Goal: Task Accomplishment & Management: Use online tool/utility

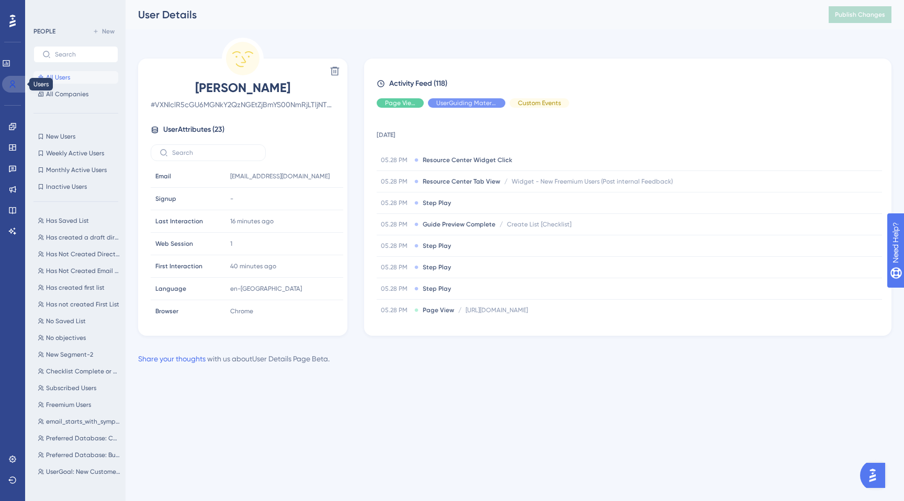
click at [6, 83] on link at bounding box center [14, 84] width 25 height 17
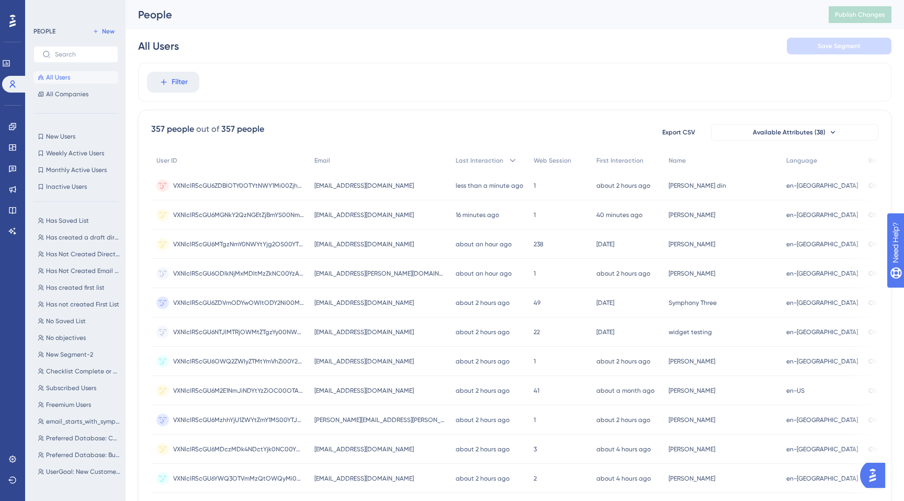
click at [61, 76] on span "All Users" at bounding box center [58, 77] width 24 height 8
click at [360, 181] on div "[EMAIL_ADDRESS][DOMAIN_NAME] [EMAIL_ADDRESS][DOMAIN_NAME]" at bounding box center [379, 185] width 141 height 29
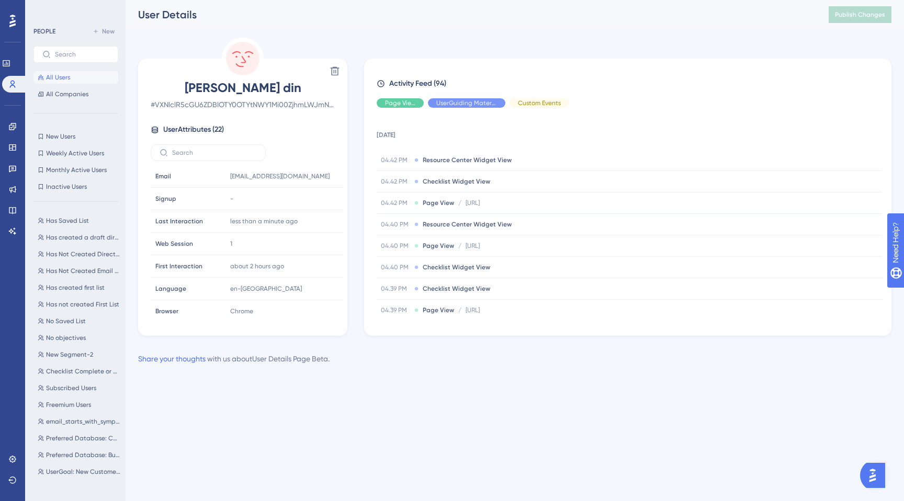
click at [877, 0] on html "Performance Users Engagement Widgets Feedback Product Updates Knowledge Base AI…" at bounding box center [452, 0] width 904 height 0
click at [878, 472] on img "Open AI Assistant Launcher" at bounding box center [873, 475] width 19 height 19
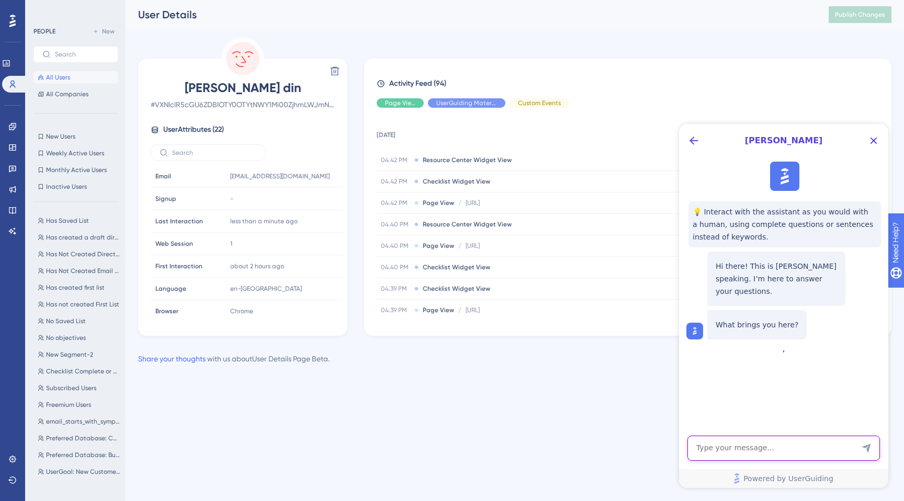
click at [723, 447] on textarea "AI Assistant Text Input" at bounding box center [784, 448] width 193 height 25
type textarea "Is there any option where I can mark a guide complete for a specific user ?"
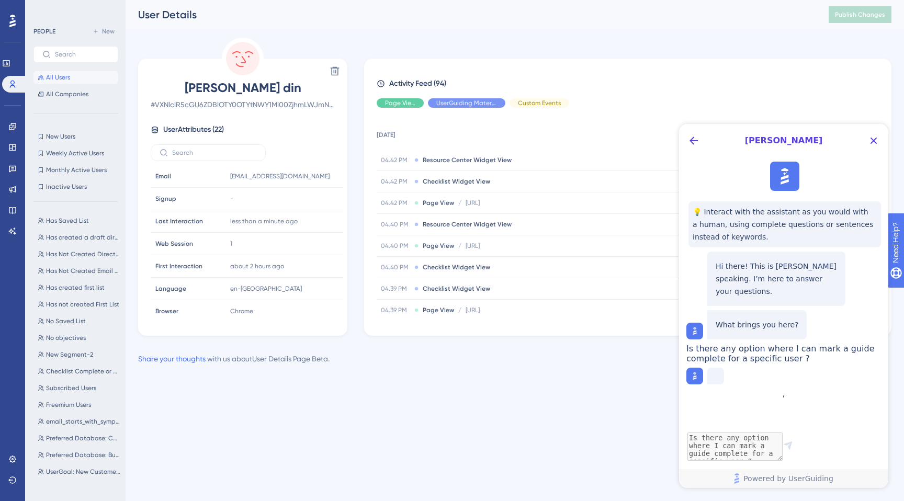
click at [700, 359] on div "Is there any option where I can mark a guide complete for a specific user ?" at bounding box center [785, 354] width 197 height 20
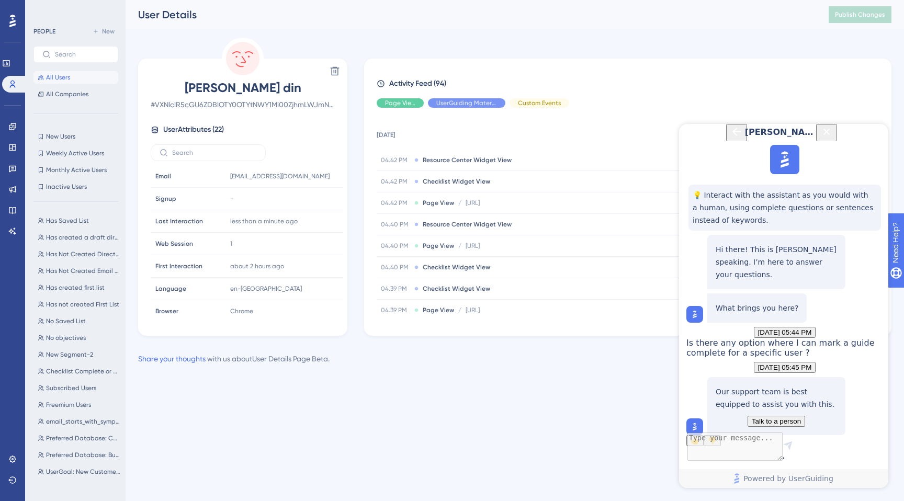
scroll to position [106, 0]
drag, startPoint x: 723, startPoint y: 350, endPoint x: 809, endPoint y: 351, distance: 86.4
click at [810, 386] on p "Our support team is best equipped to assist you with this." at bounding box center [776, 398] width 121 height 25
click at [809, 386] on p "Our support team is best equipped to assist you with this." at bounding box center [776, 398] width 121 height 25
drag, startPoint x: 747, startPoint y: 266, endPoint x: 812, endPoint y: 287, distance: 68.9
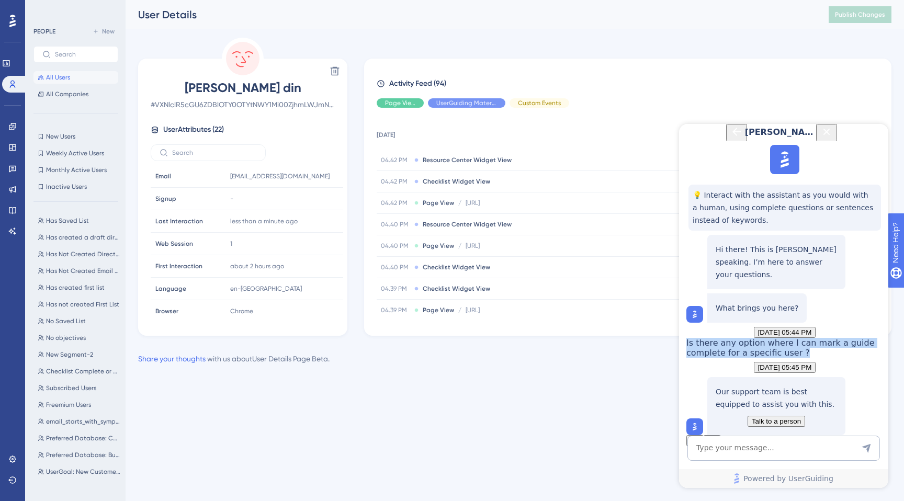
click at [812, 338] on div "Is there any option where I can mark a guide complete for a specific user ?" at bounding box center [785, 348] width 197 height 20
copy span "Is there any option where I can mark a guide complete for a specific user ?"
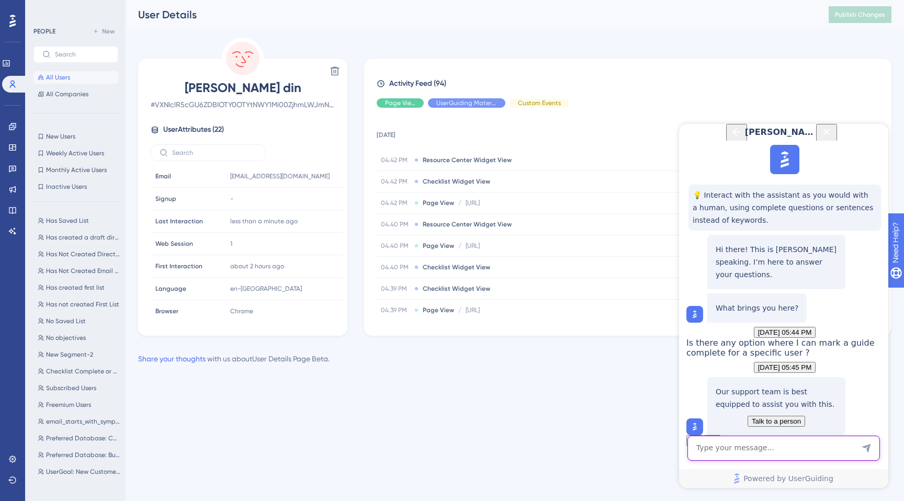
click at [707, 452] on textarea "AI Assistant Text Input" at bounding box center [784, 448] width 193 height 25
paste textarea "Is there any option where I can mark a guide complete for a specific user ?"
type textarea "Is there any option where I can mark a guide complete for a specific user ?"
click at [35, 79] on button "All Users" at bounding box center [75, 77] width 85 height 13
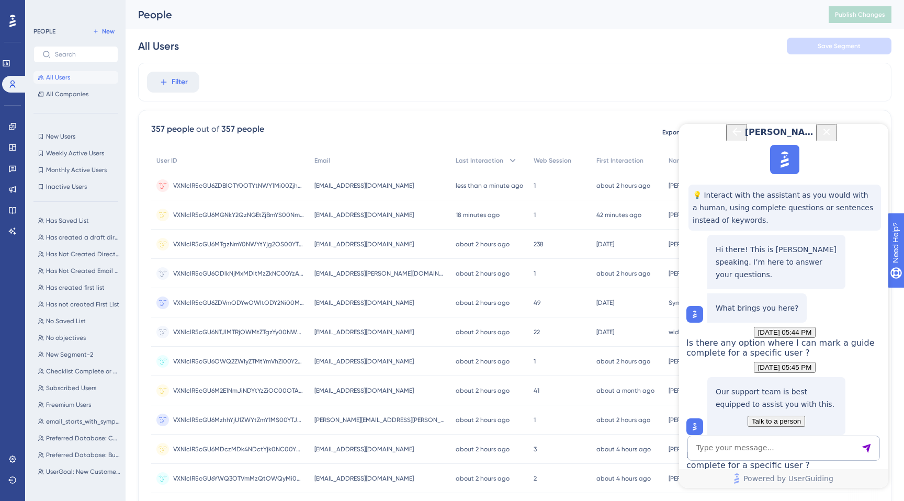
click at [833, 138] on icon "Close Button" at bounding box center [827, 132] width 13 height 13
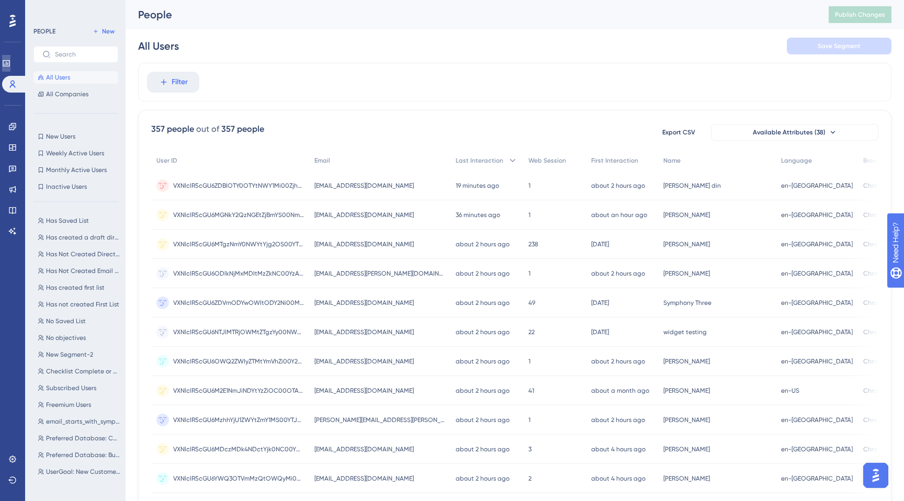
click at [10, 58] on link at bounding box center [6, 63] width 8 height 17
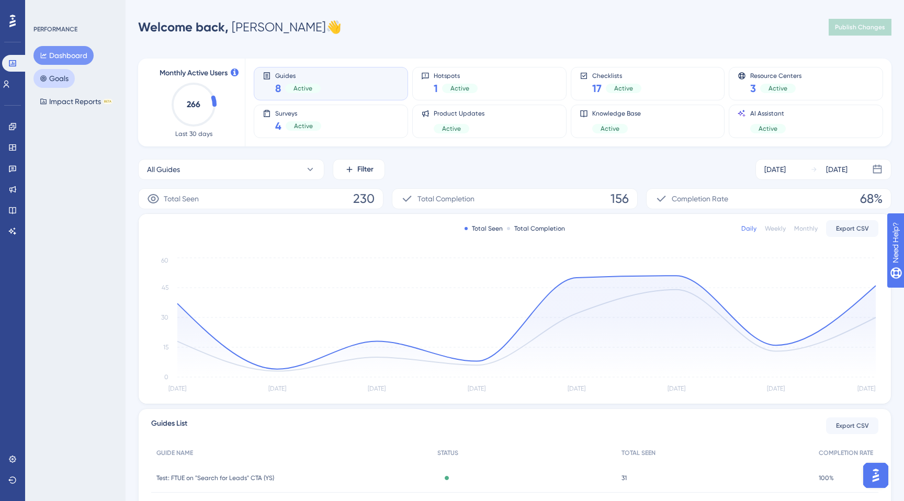
click at [48, 78] on button "Goals" at bounding box center [53, 78] width 41 height 19
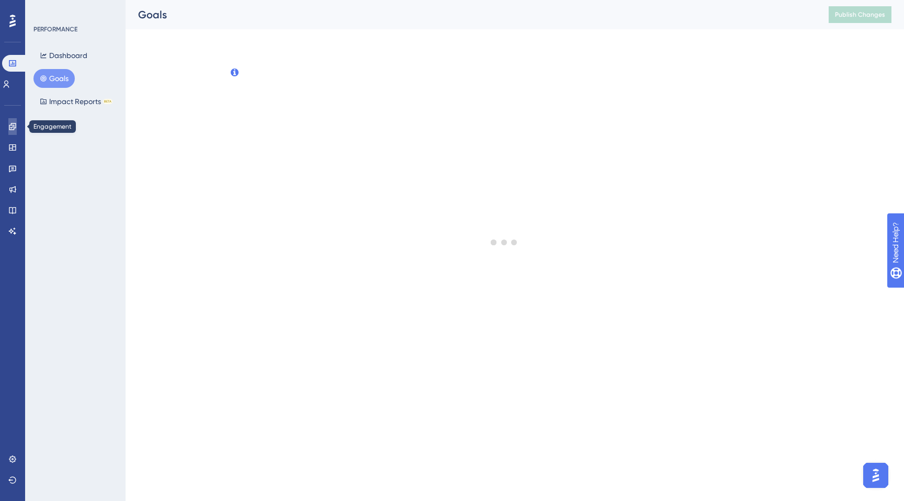
click at [13, 125] on icon at bounding box center [12, 126] width 8 height 8
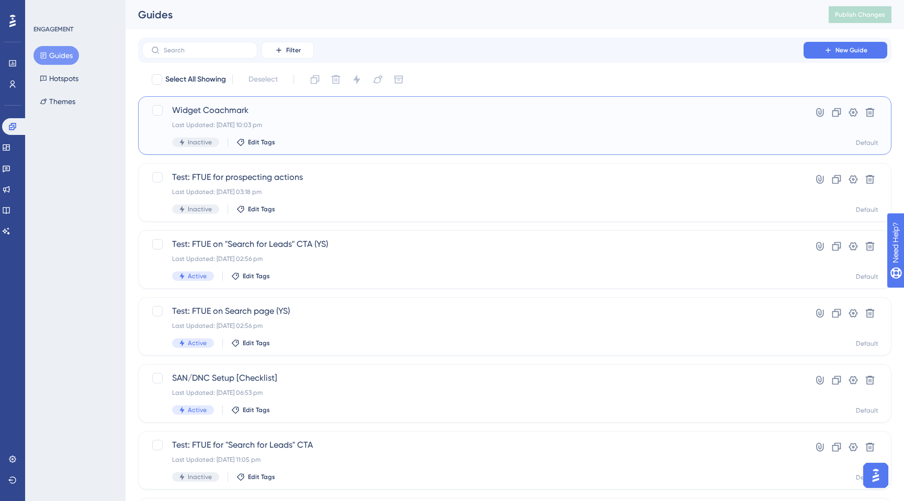
click at [326, 122] on div "Last Updated: [DATE] 10:03 pm" at bounding box center [473, 125] width 602 height 8
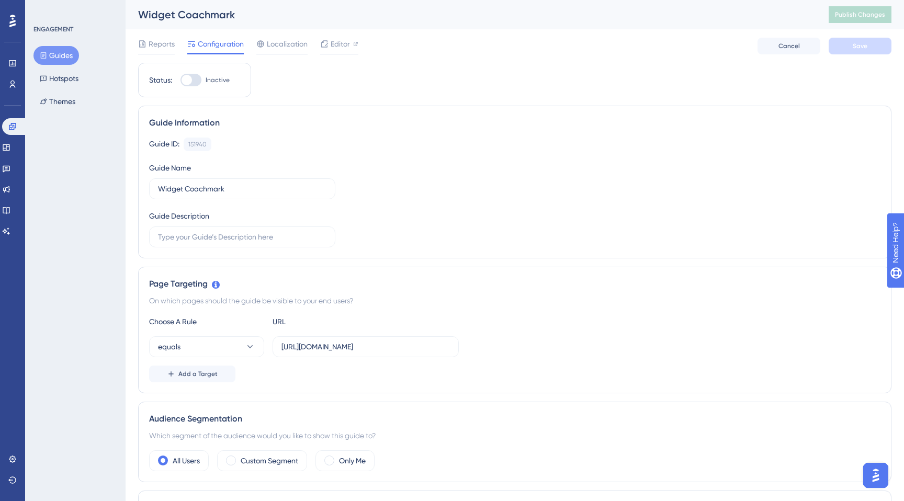
click at [52, 53] on button "Guides" at bounding box center [56, 55] width 46 height 19
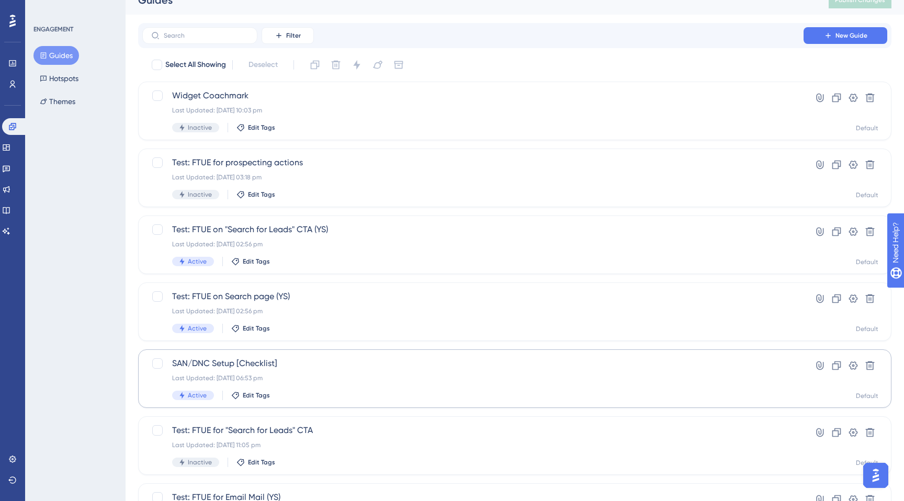
scroll to position [24, 0]
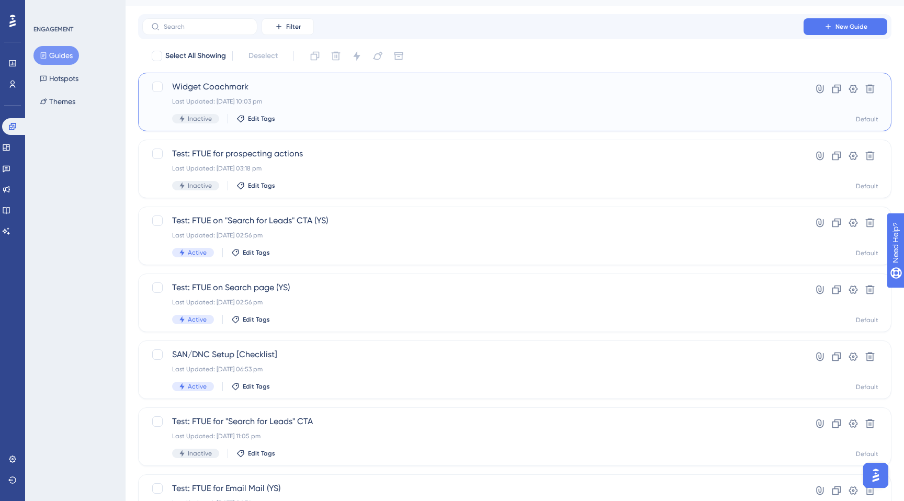
click at [245, 95] on div "Widget Coachmark Last Updated: [DATE] 10:03 pm Inactive Edit Tags" at bounding box center [473, 102] width 602 height 43
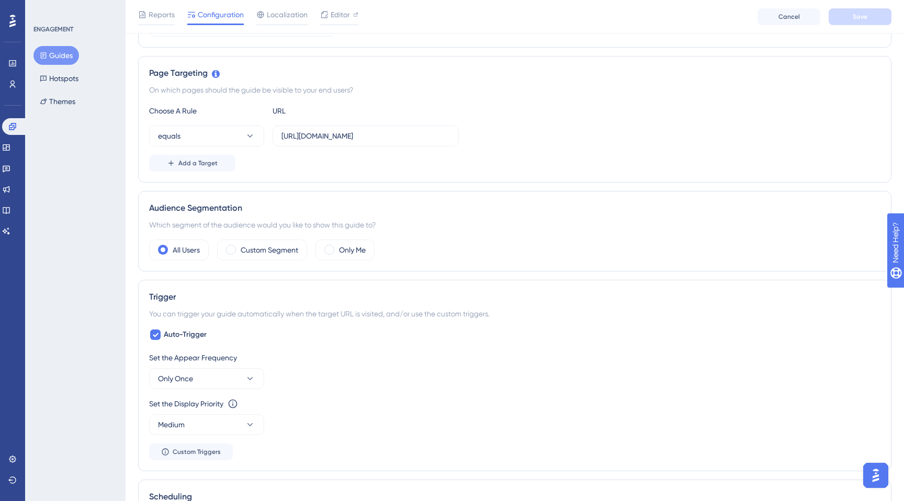
scroll to position [218, 0]
drag, startPoint x: 280, startPoint y: 135, endPoint x: 421, endPoint y: 133, distance: 141.3
click at [421, 133] on label "[URL][DOMAIN_NAME]" at bounding box center [366, 133] width 186 height 21
click at [421, 133] on input "[URL][DOMAIN_NAME]" at bounding box center [366, 134] width 169 height 12
drag, startPoint x: 421, startPoint y: 133, endPoint x: 276, endPoint y: 132, distance: 145.0
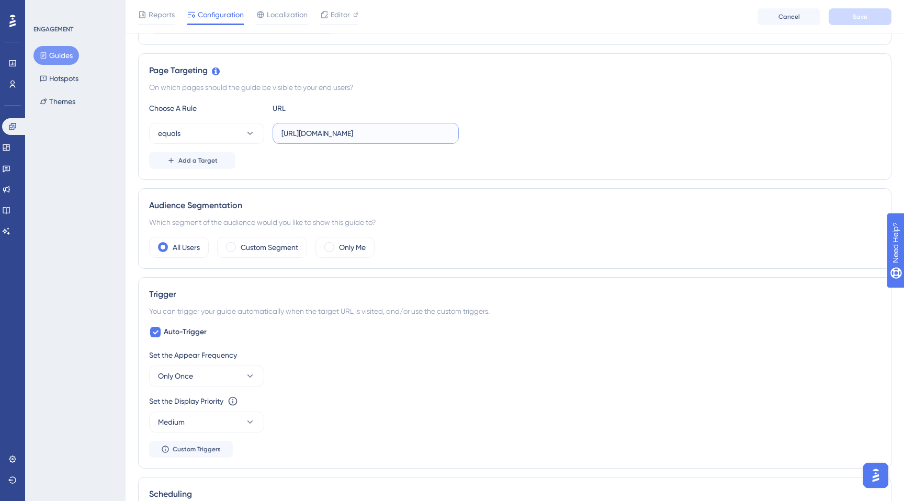
click at [275, 132] on label "[URL][DOMAIN_NAME]" at bounding box center [366, 133] width 186 height 21
click at [332, 137] on input "[URL][DOMAIN_NAME]" at bounding box center [366, 134] width 169 height 12
click at [316, 166] on div "Add a Target" at bounding box center [515, 160] width 732 height 17
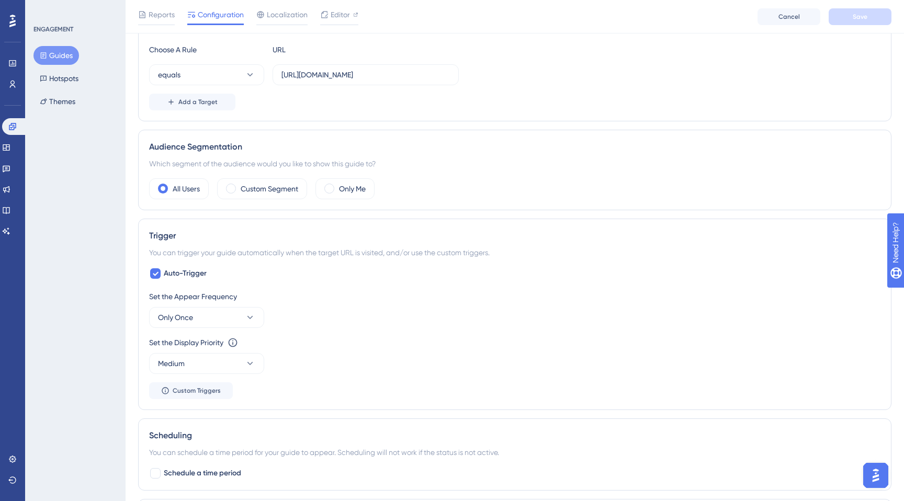
scroll to position [289, 0]
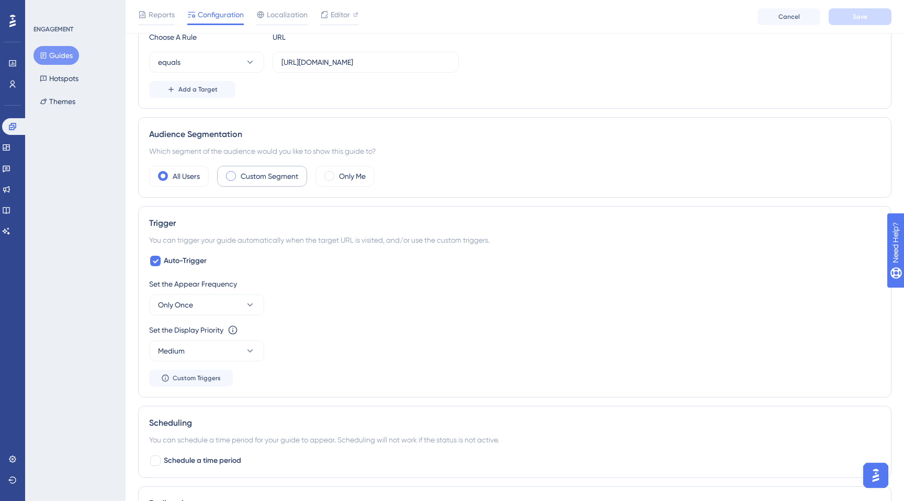
click at [252, 176] on label "Custom Segment" at bounding box center [270, 176] width 58 height 13
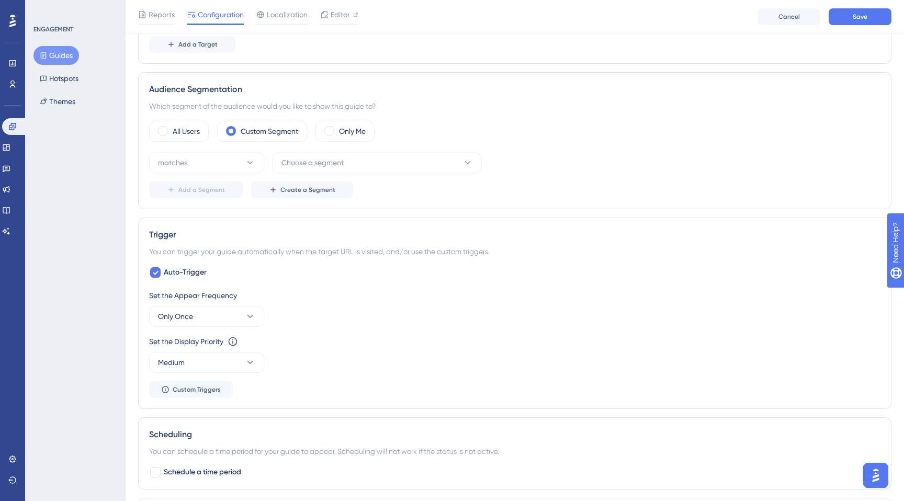
scroll to position [337, 0]
click at [295, 189] on span "Create a Segment" at bounding box center [308, 187] width 55 height 8
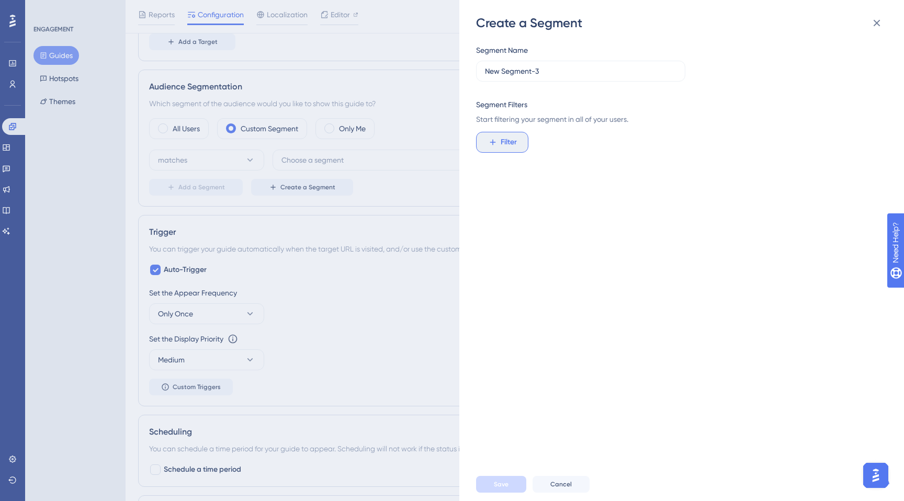
click at [513, 143] on span "Filter" at bounding box center [509, 142] width 16 height 13
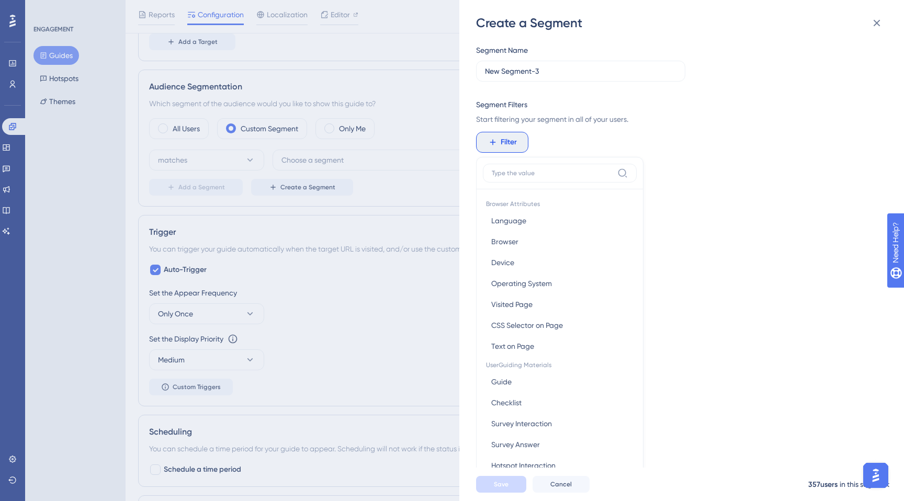
scroll to position [75, 0]
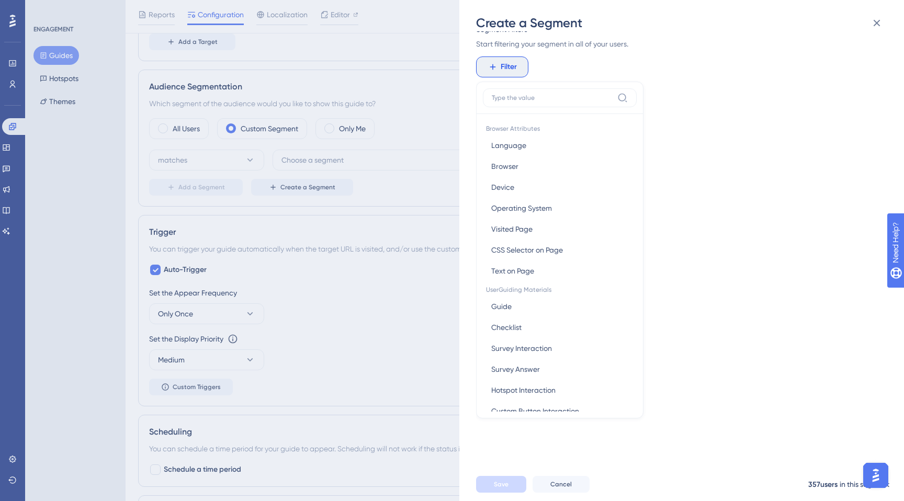
click at [519, 99] on input at bounding box center [552, 98] width 121 height 8
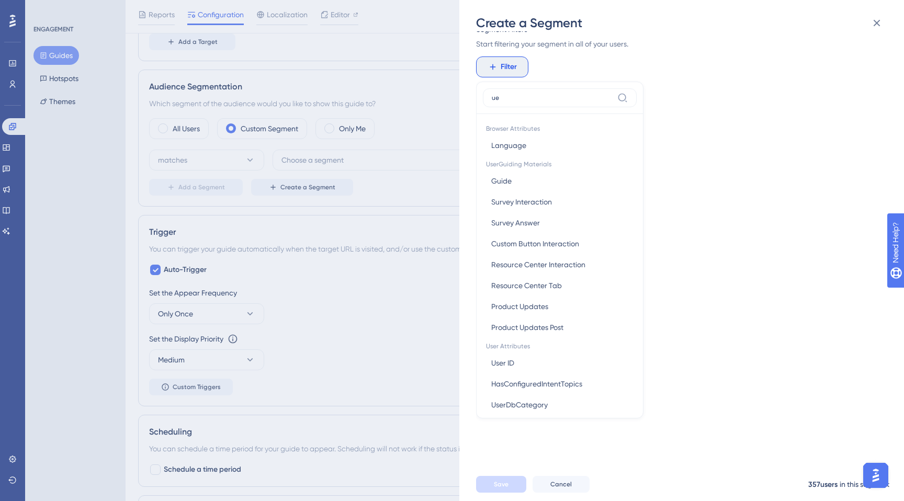
scroll to position [0, 0]
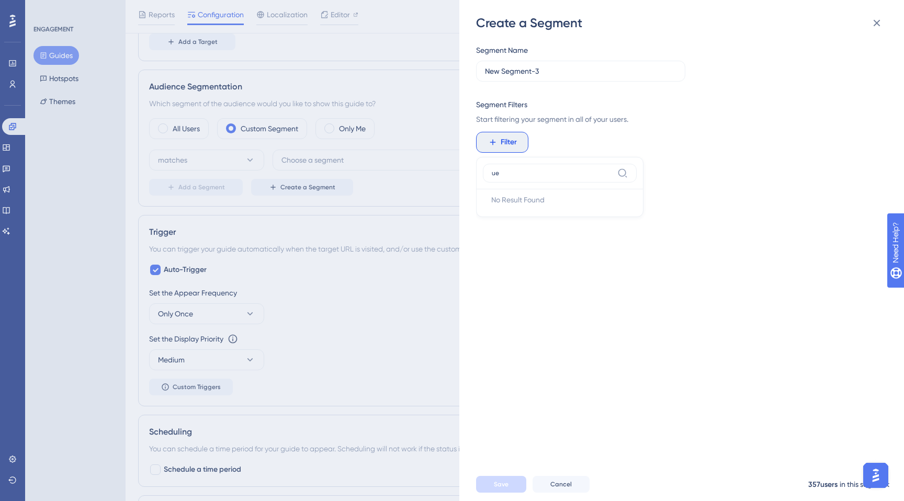
type input "u"
type input "ema"
click at [504, 221] on span "Email" at bounding box center [500, 221] width 18 height 13
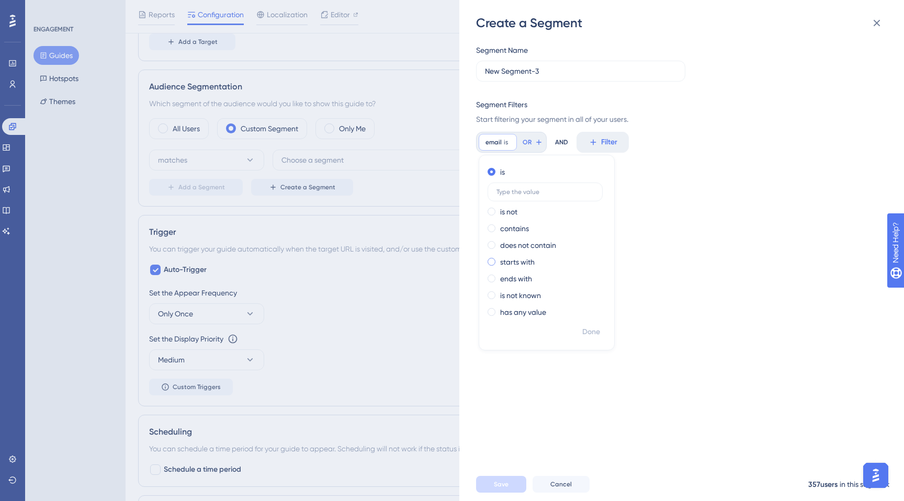
click at [517, 262] on label "starts with" at bounding box center [517, 262] width 35 height 13
click at [518, 261] on input "text" at bounding box center [545, 258] width 97 height 7
type input "nxg_"
click at [508, 220] on label "does not contain" at bounding box center [528, 222] width 56 height 13
type input "nxg_aut"
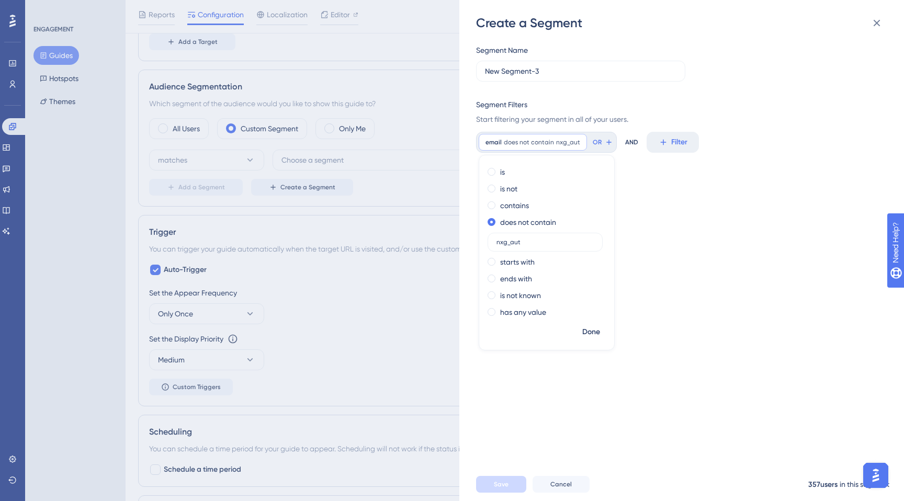
click at [730, 180] on div "Segment Name New Segment-3 Segment Filters Start filtering your segment in all …" at bounding box center [687, 249] width 422 height 437
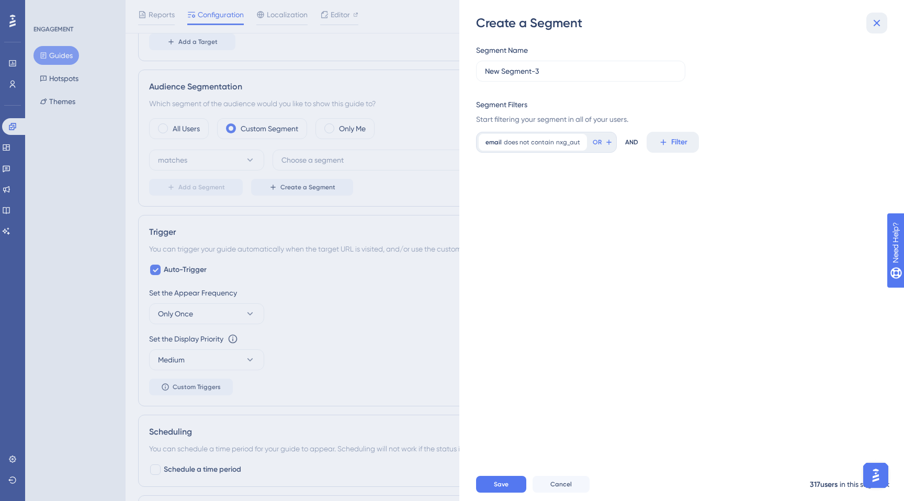
click at [877, 29] on button at bounding box center [877, 23] width 21 height 21
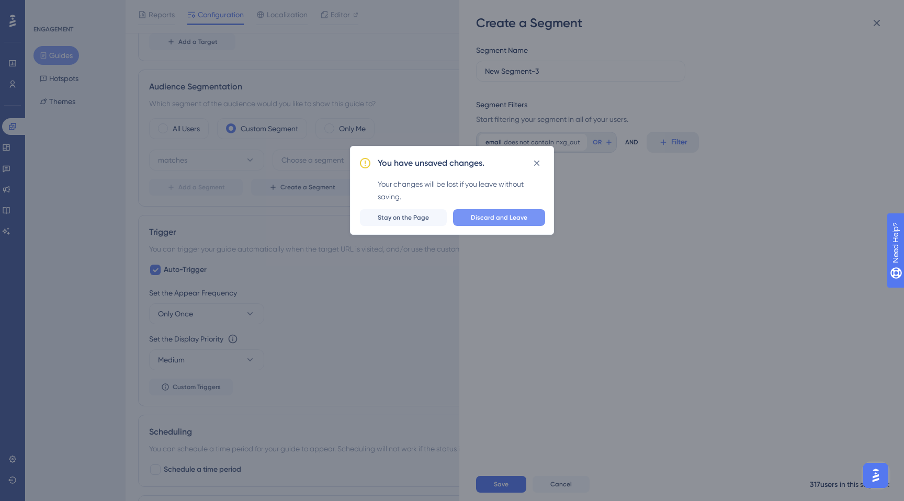
click at [483, 220] on span "Discard and Leave" at bounding box center [499, 218] width 57 height 8
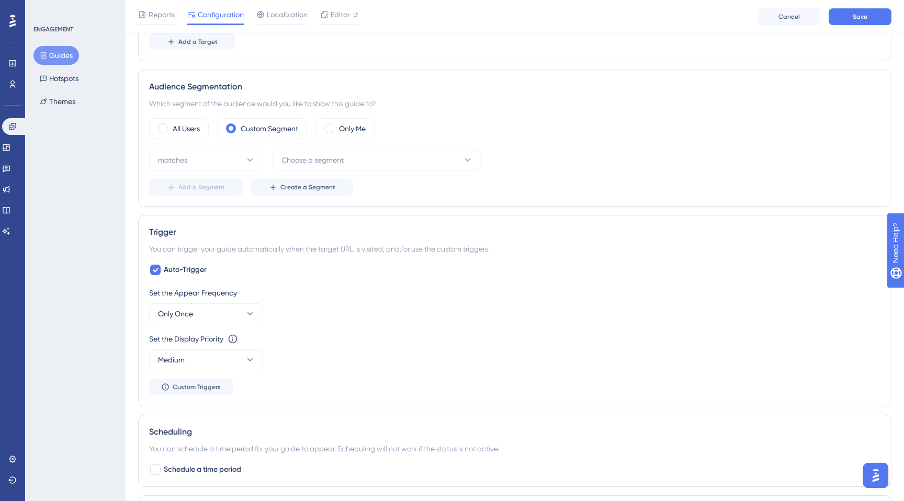
click at [65, 51] on button "Guides" at bounding box center [56, 55] width 46 height 19
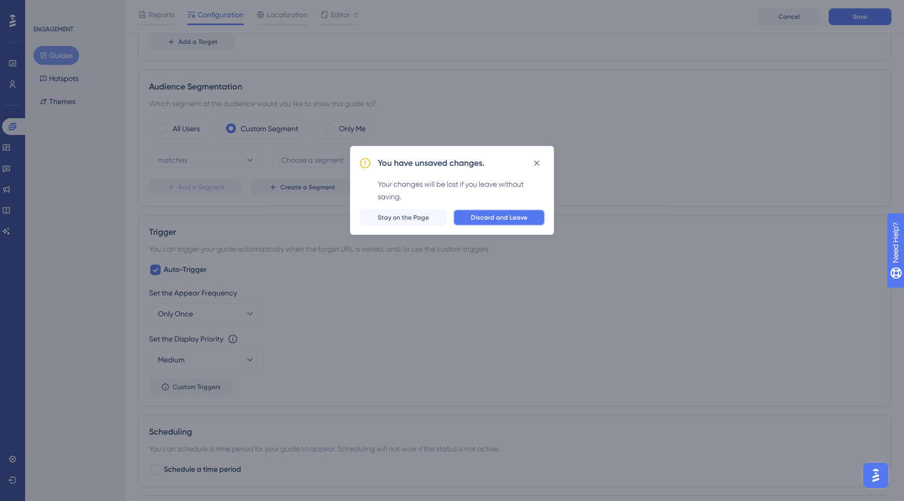
click at [493, 220] on span "Discard and Leave" at bounding box center [499, 218] width 57 height 8
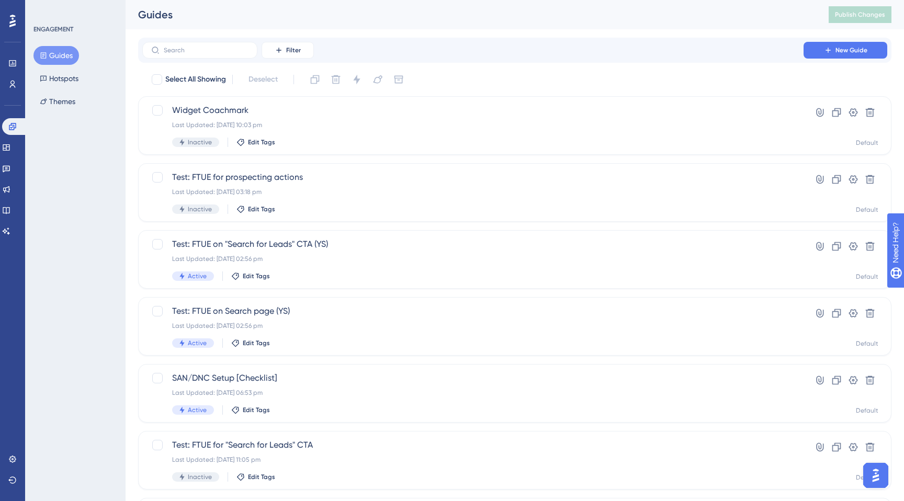
click at [60, 56] on button "Guides" at bounding box center [56, 55] width 46 height 19
